Goal: Navigation & Orientation: Find specific page/section

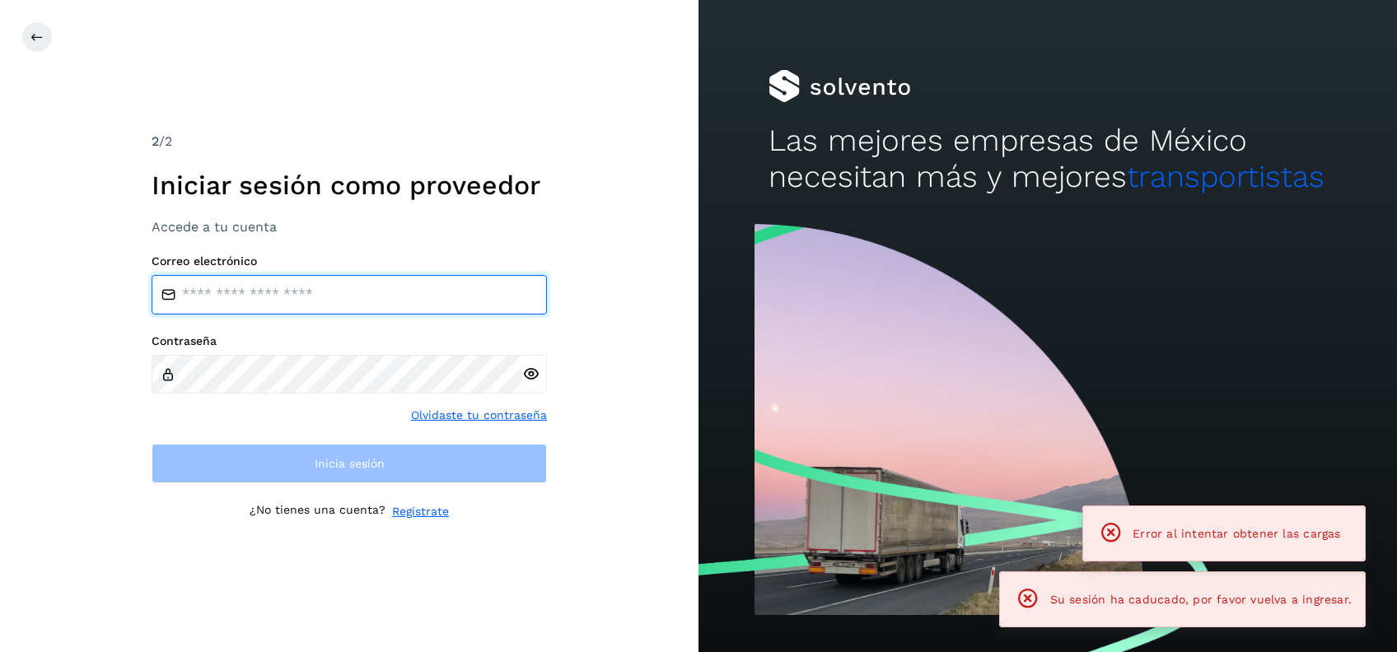
type input "**********"
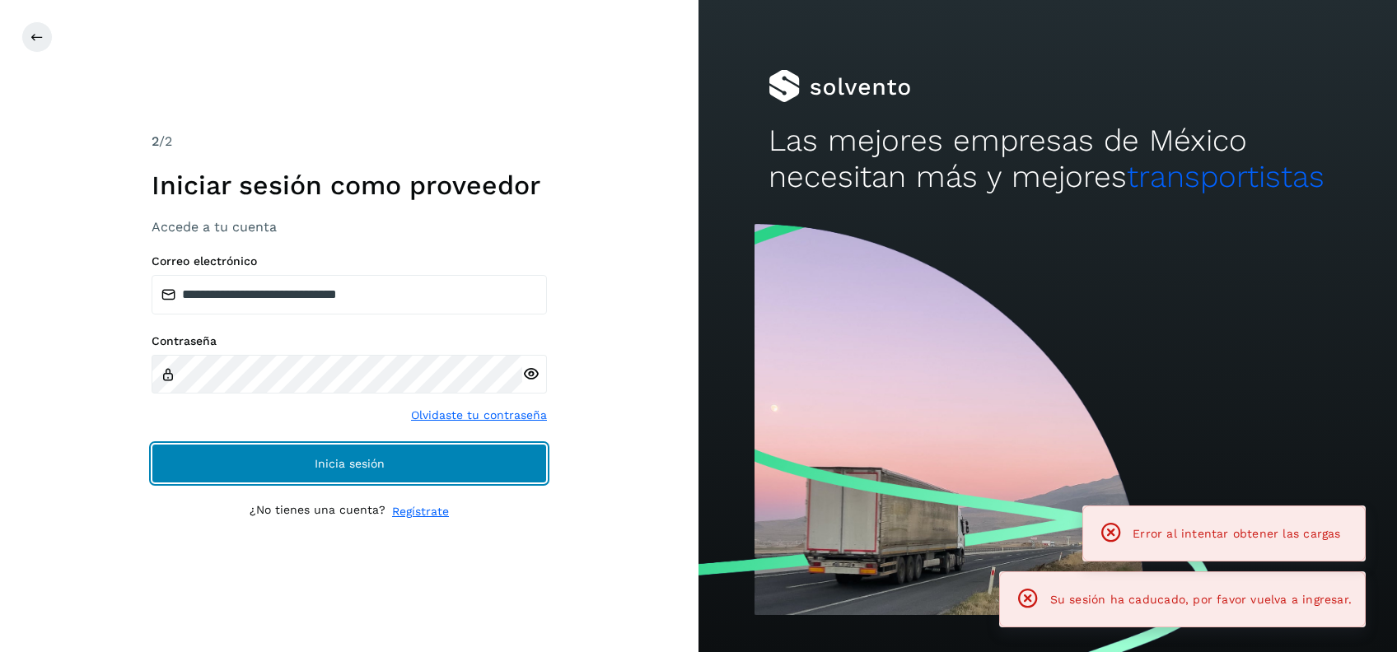
click at [433, 453] on button "Inicia sesión" at bounding box center [349, 464] width 395 height 40
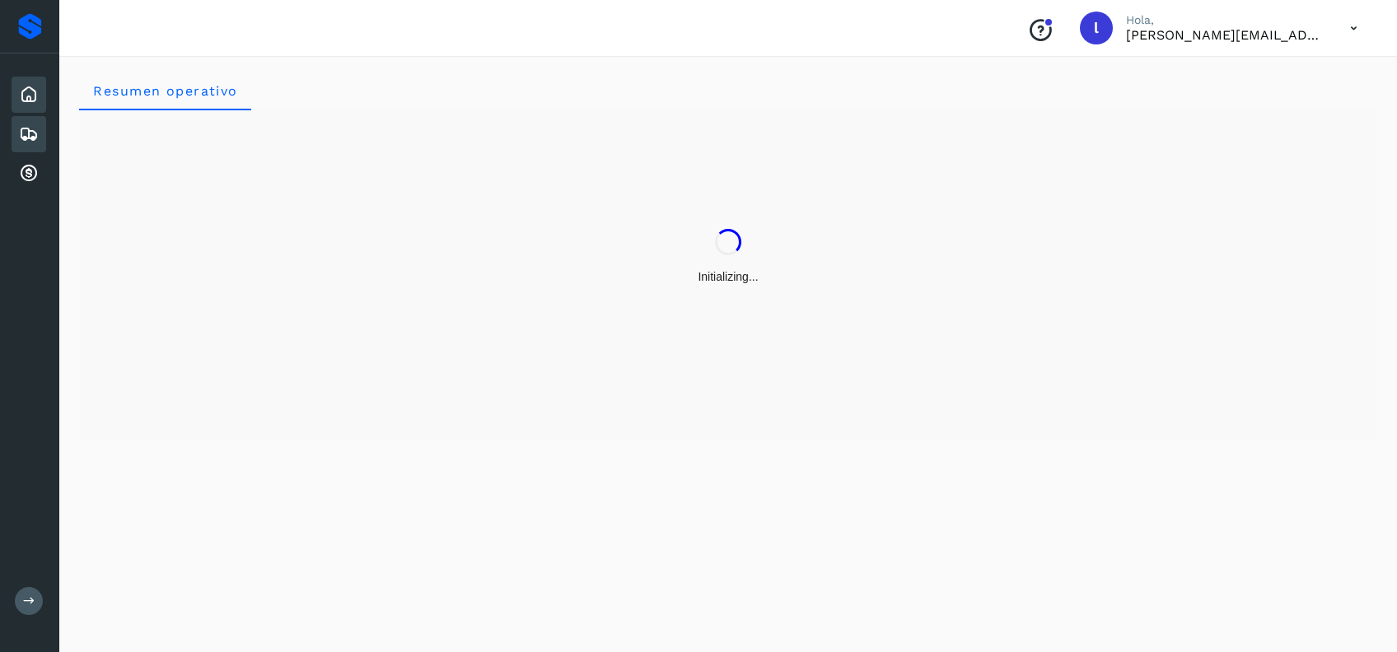
click at [35, 136] on icon at bounding box center [29, 134] width 20 height 20
